Goal: Transaction & Acquisition: Purchase product/service

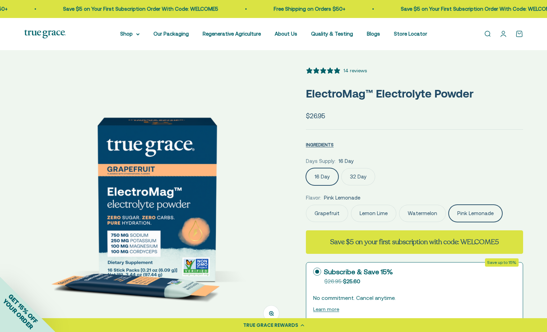
select select "3"
